Goal: Communication & Community: Ask a question

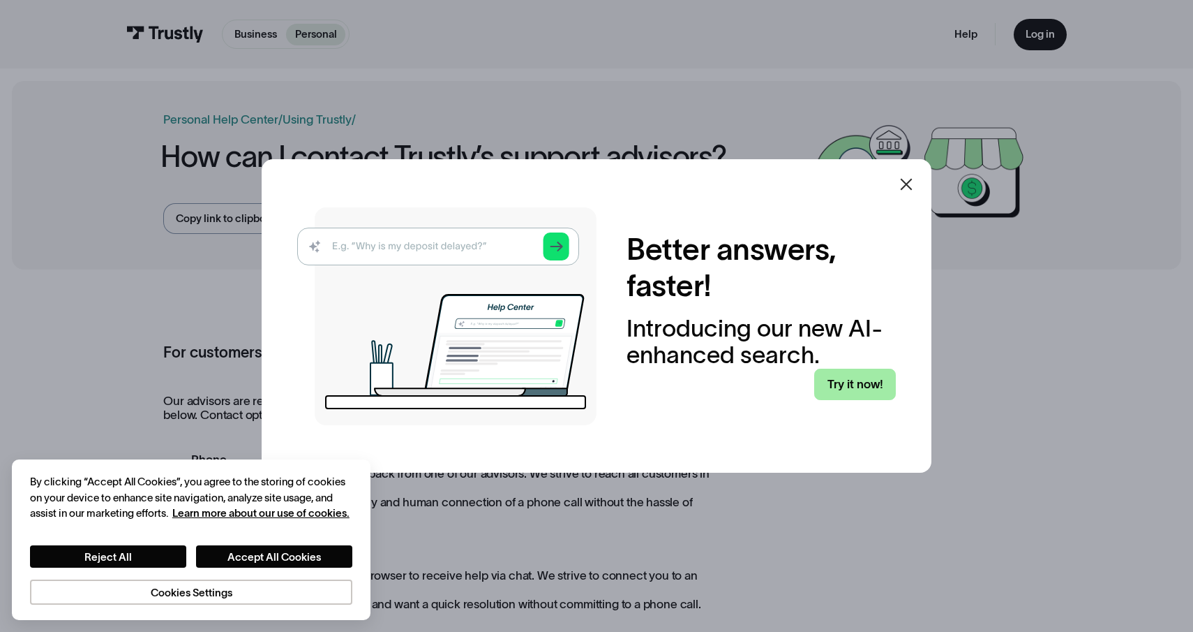
click at [851, 372] on link "Try it now!" at bounding box center [854, 384] width 81 height 31
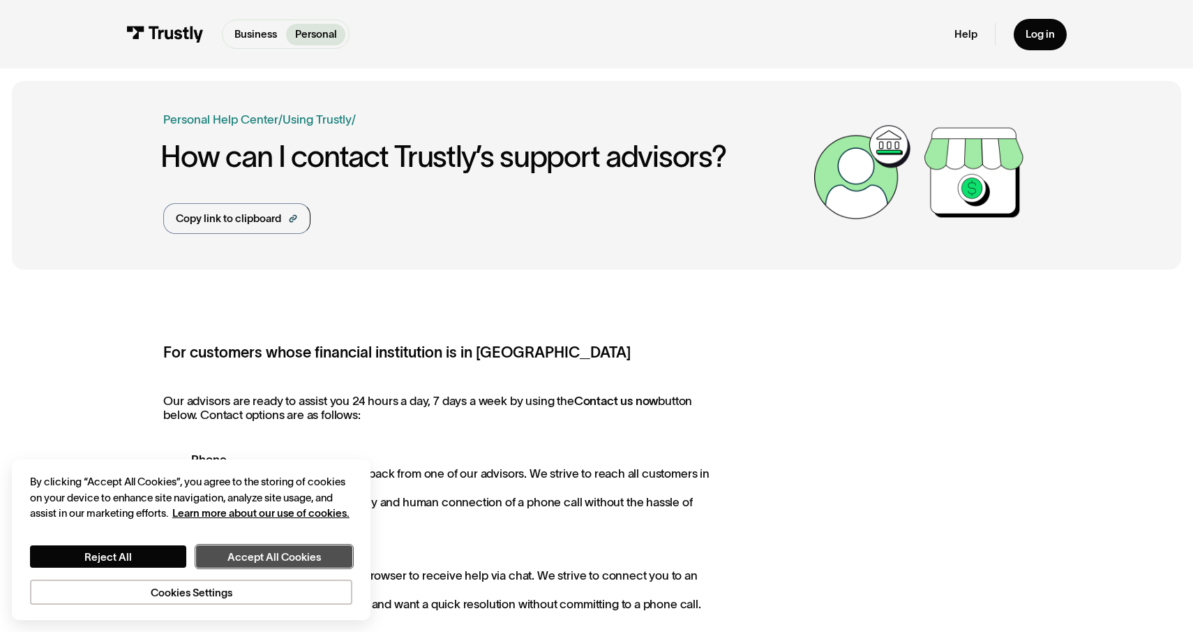
click at [269, 559] on button "Accept All Cookies" at bounding box center [274, 556] width 156 height 22
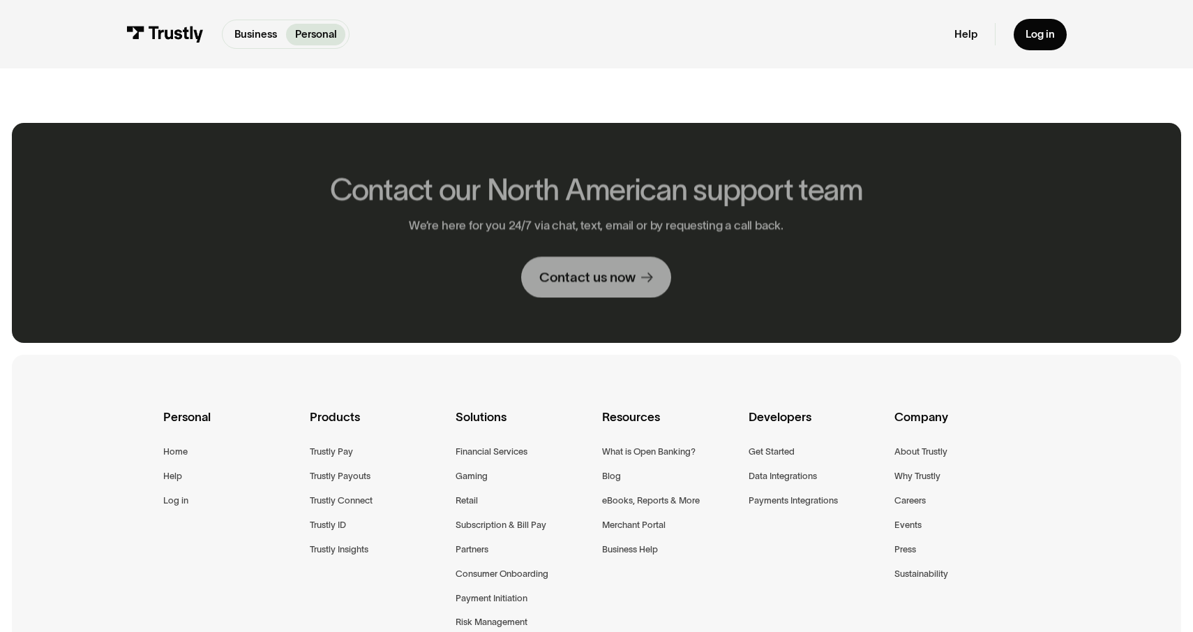
scroll to position [761, 0]
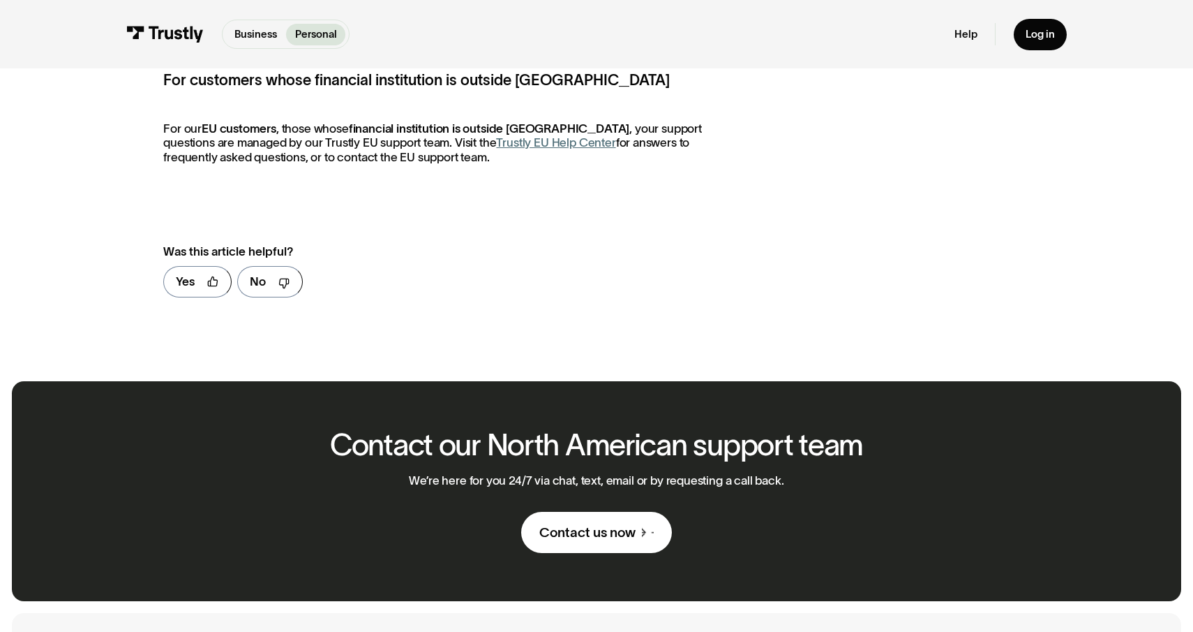
click at [580, 558] on div "Contact our North American support team We’re here for you 24/7 via chat, text,…" at bounding box center [596, 491] width 567 height 220
click at [583, 540] on div "Contact us now" at bounding box center [588, 531] width 96 height 17
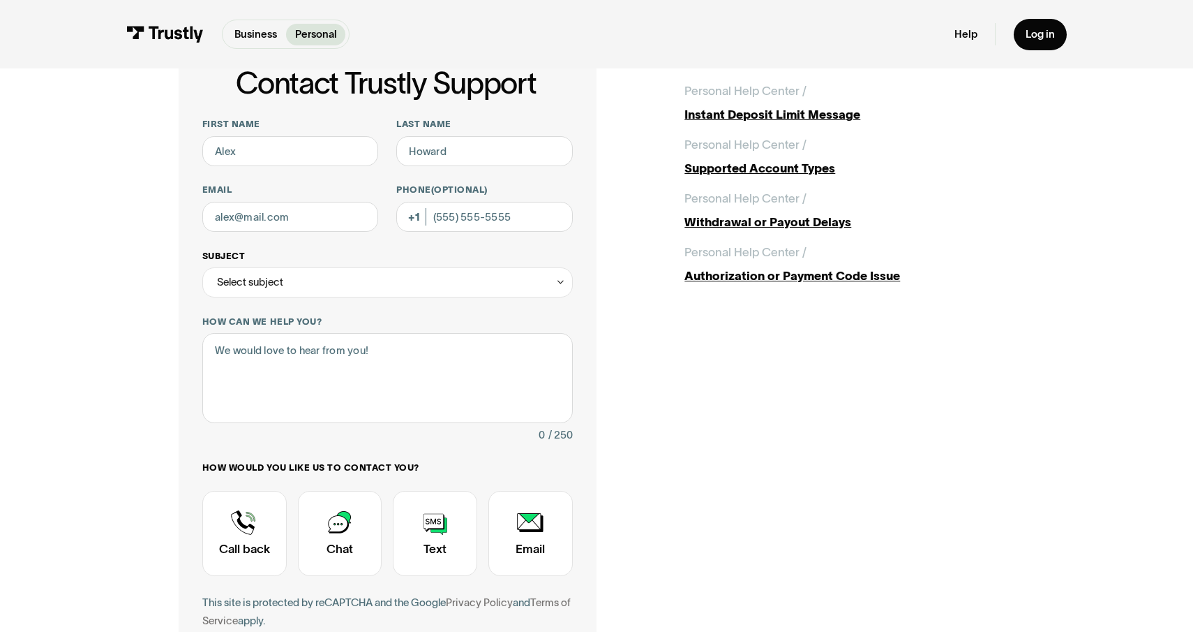
scroll to position [103, 0]
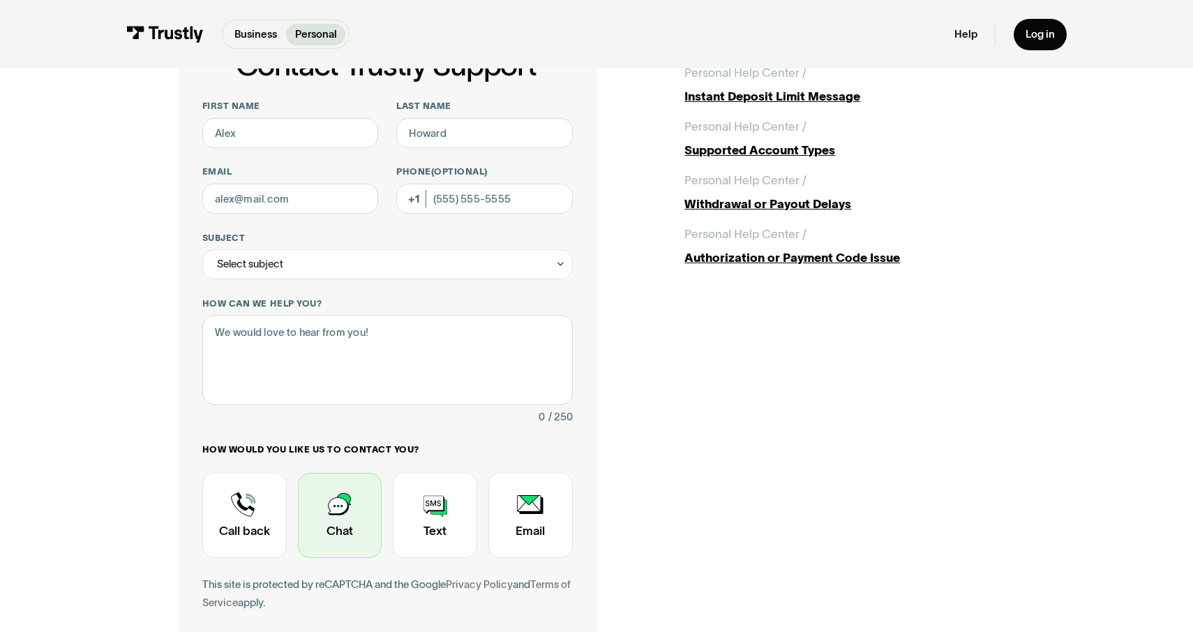
click at [348, 522] on div "Contact Trustly Support" at bounding box center [340, 515] width 84 height 84
click at [302, 144] on input "First name" at bounding box center [290, 133] width 177 height 30
type input "d"
type input "[PERSON_NAME]"
type input "Scheine"
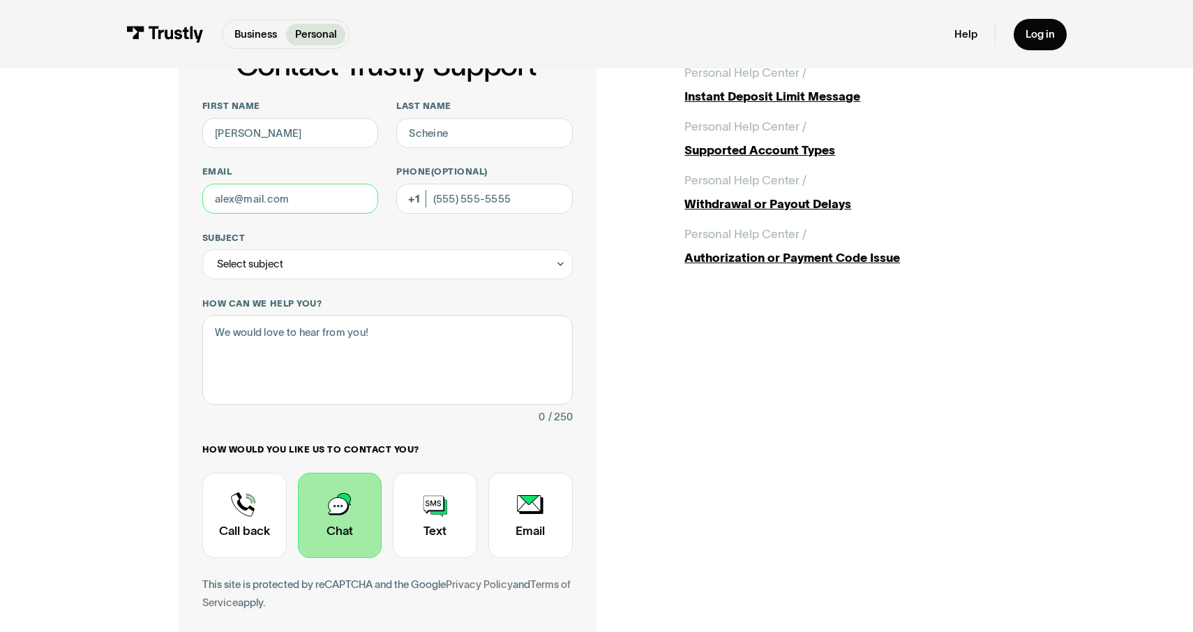
type input "[EMAIL_ADDRESS][DOMAIN_NAME]"
type input "[PHONE_NUMBER]"
click at [531, 193] on input "[PHONE_NUMBER]" at bounding box center [484, 199] width 177 height 30
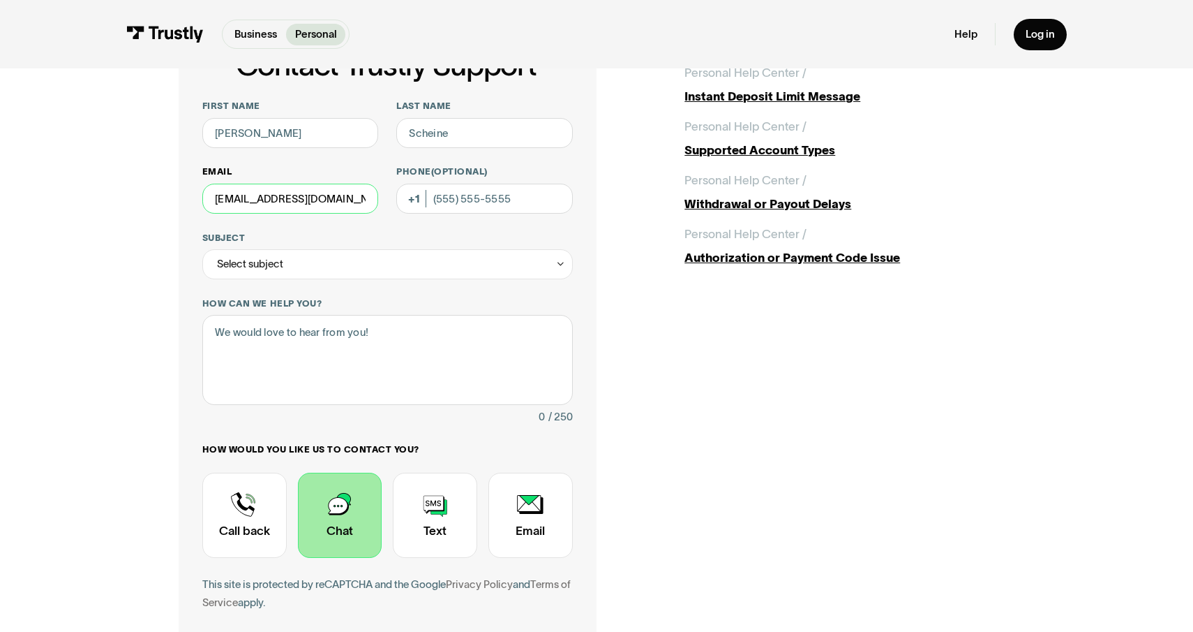
click at [329, 211] on input "[EMAIL_ADDRESS][DOMAIN_NAME]" at bounding box center [290, 199] width 177 height 30
type input "[EMAIL_ADDRESS][DOMAIN_NAME]"
click at [339, 274] on div "Select subject" at bounding box center [387, 264] width 371 height 30
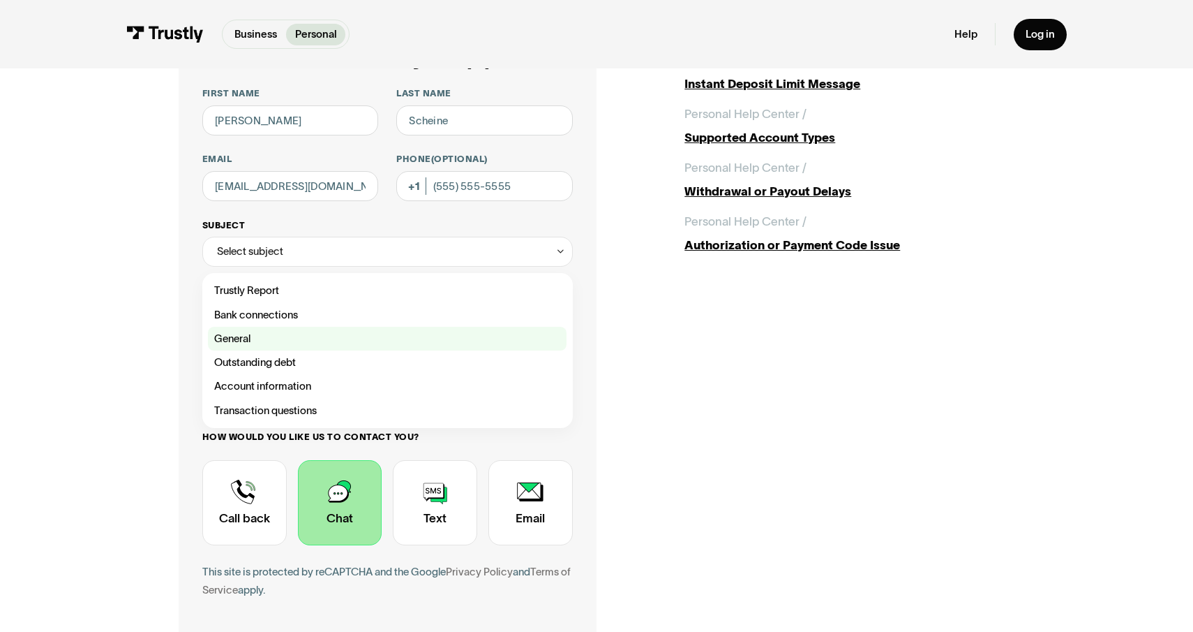
scroll to position [119, 0]
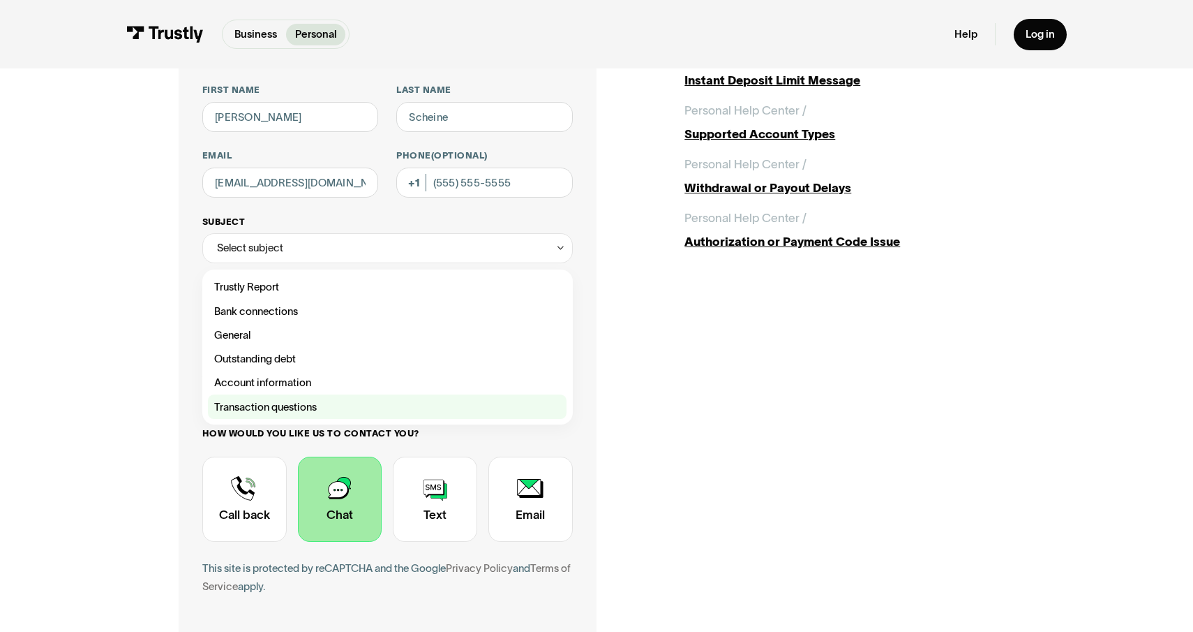
click at [325, 403] on div "Contact Trustly Support" at bounding box center [387, 406] width 359 height 24
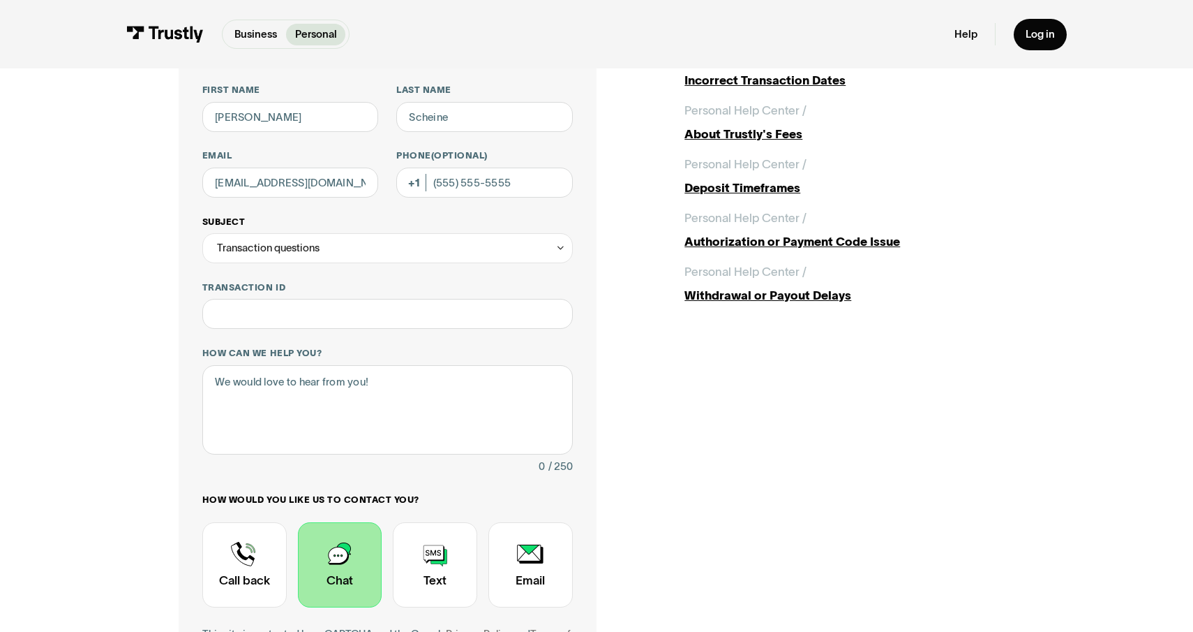
click at [343, 245] on div "Transaction questions" at bounding box center [387, 248] width 371 height 30
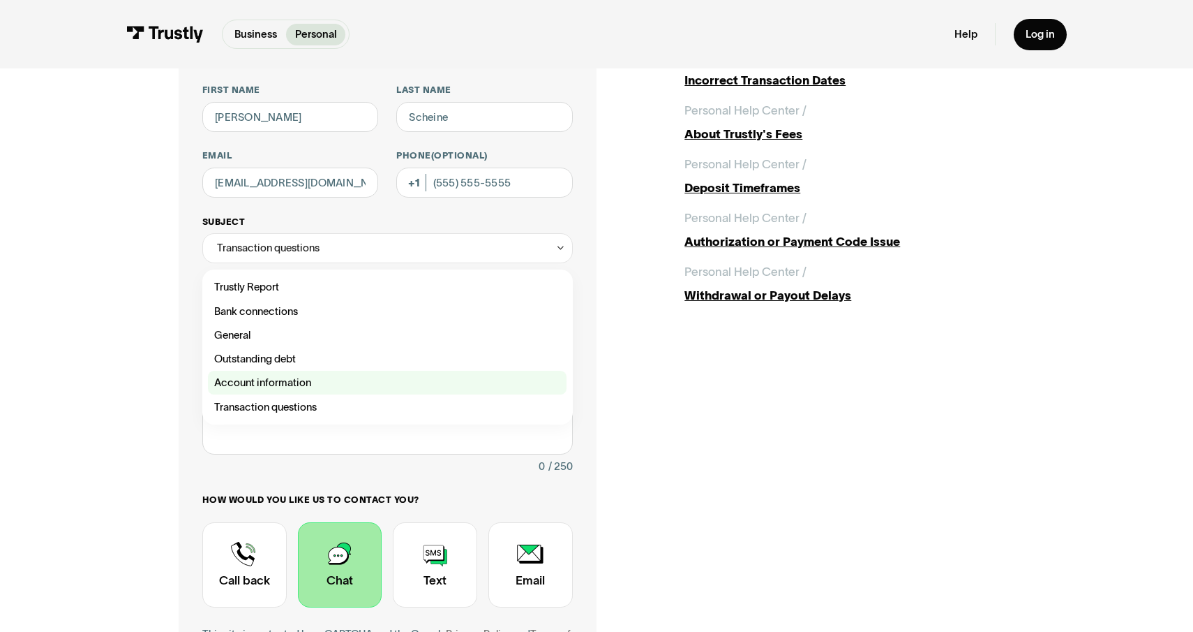
click at [333, 382] on div "Contact Trustly Support" at bounding box center [387, 383] width 359 height 24
type input "**********"
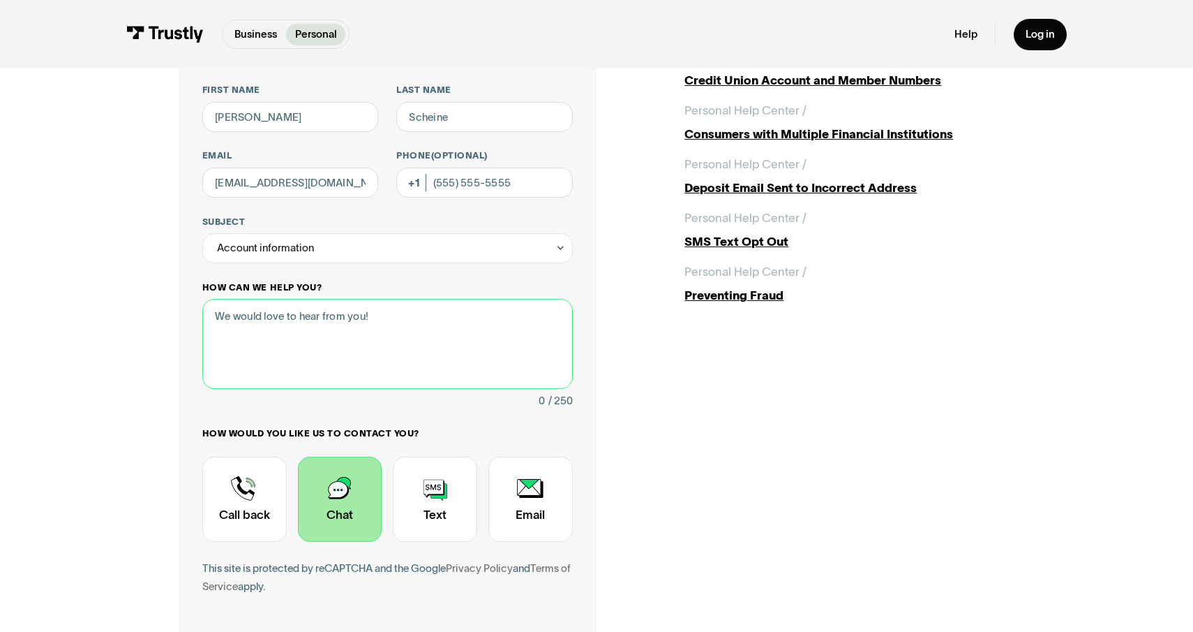
click at [338, 341] on textarea "How can we help you?" at bounding box center [387, 343] width 371 height 89
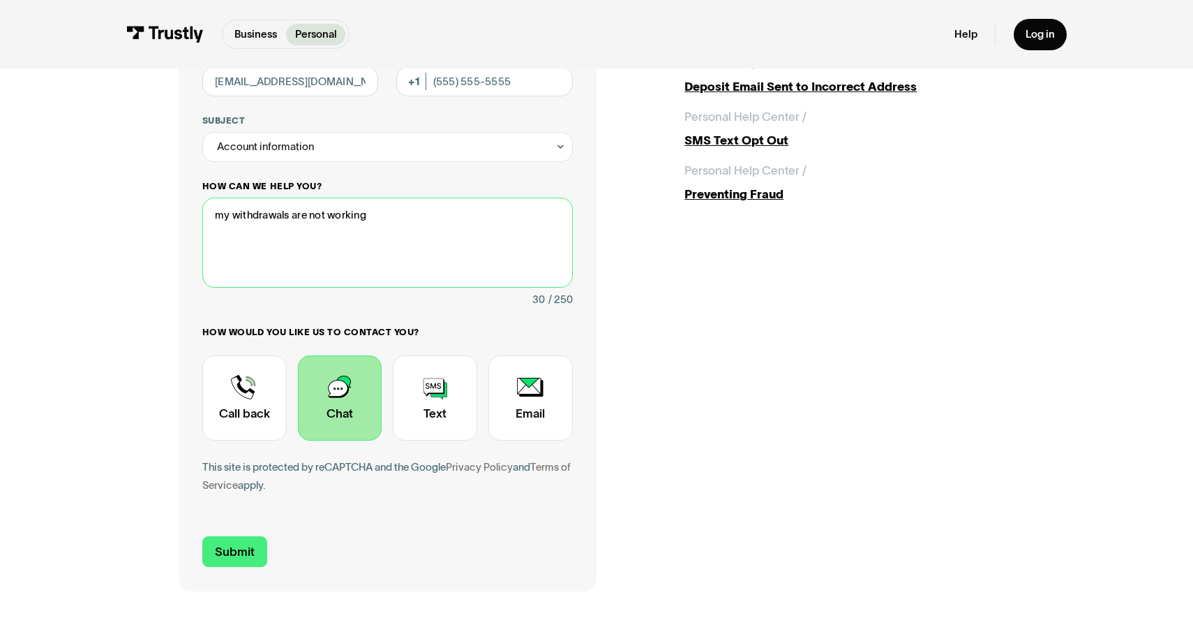
scroll to position [234, 0]
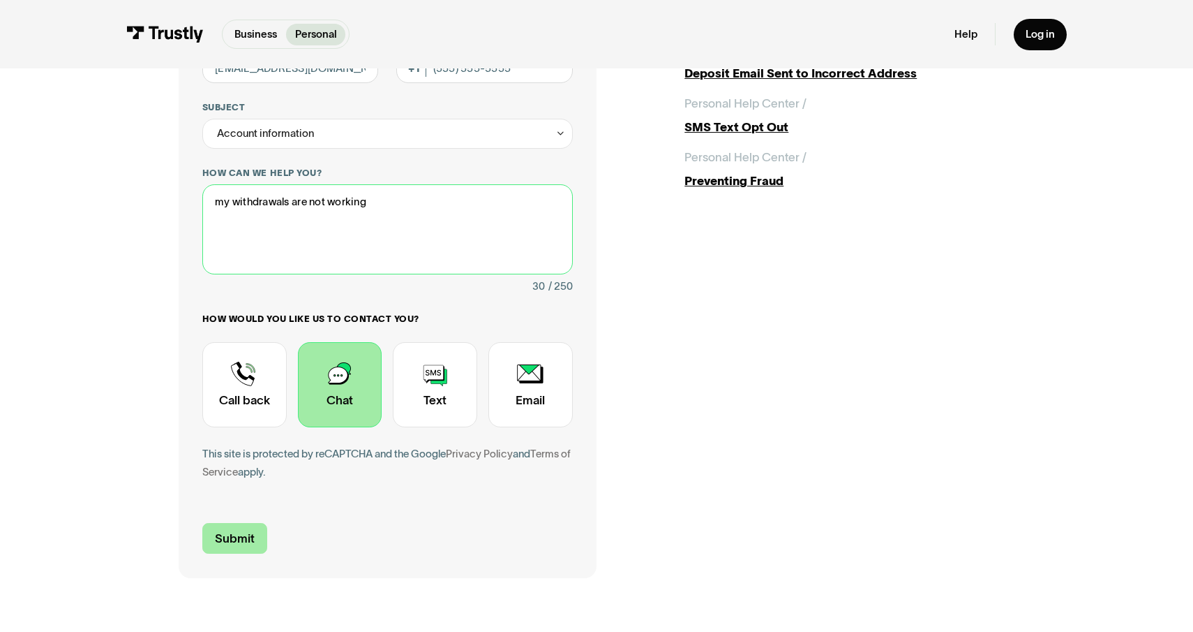
type textarea "my withdrawals are not working"
click at [246, 539] on input "Submit" at bounding box center [234, 538] width 65 height 31
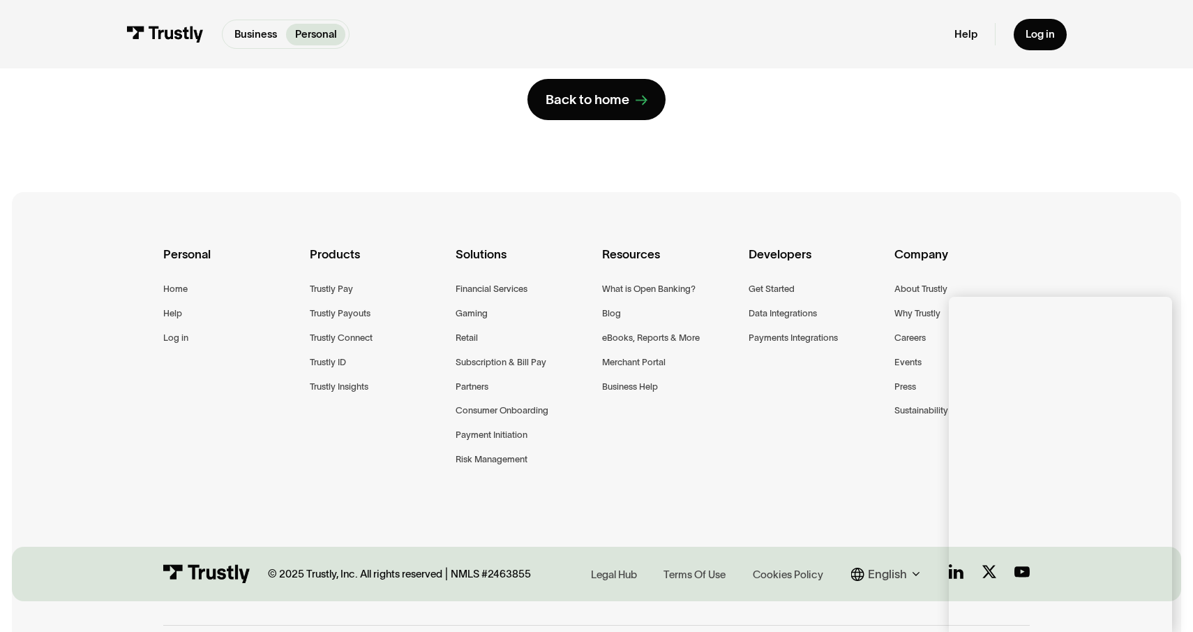
scroll to position [0, 0]
